Goal: Navigation & Orientation: Find specific page/section

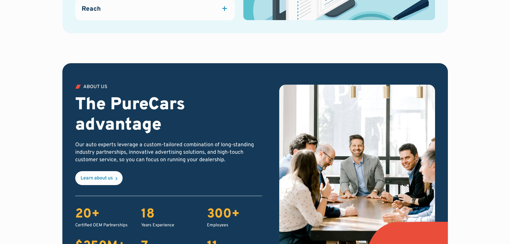
scroll to position [1025, 0]
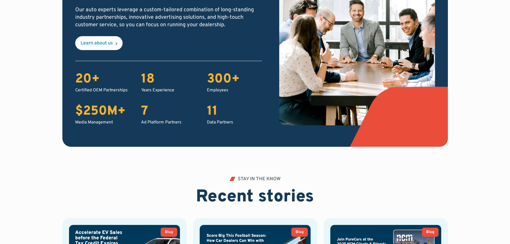
drag, startPoint x: 92, startPoint y: 156, endPoint x: 66, endPoint y: 158, distance: 25.5
click at [66, 158] on div "ABOUT US The PureCars advantage Our auto experts leverage a custom-tailored com…" at bounding box center [254, 52] width 459 height 249
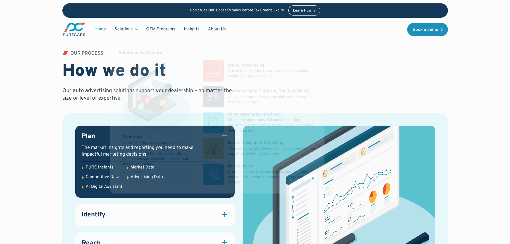
scroll to position [0, 0]
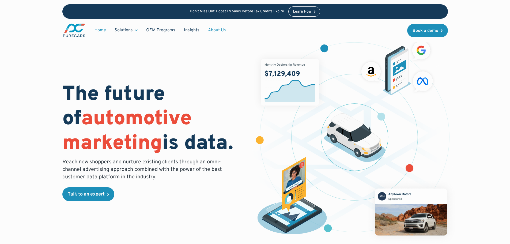
click at [219, 31] on link "About Us" at bounding box center [217, 30] width 27 height 10
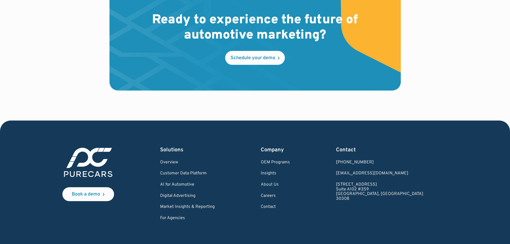
scroll to position [1582, 0]
